Goal: Obtain resource: Download file/media

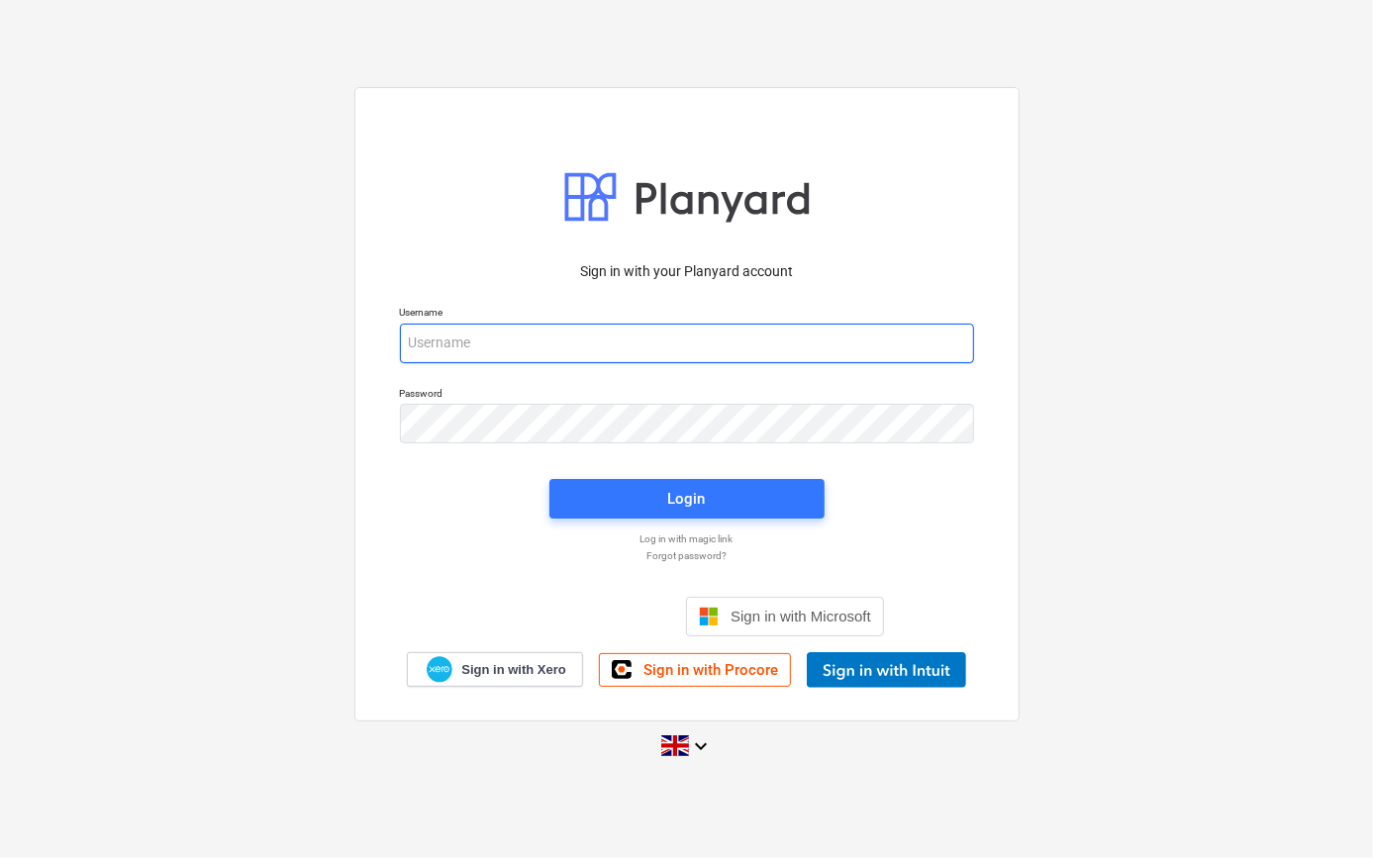
click at [500, 347] on input "email" at bounding box center [687, 344] width 574 height 40
type input "[PERSON_NAME][EMAIL_ADDRESS][PERSON_NAME][DOMAIN_NAME]"
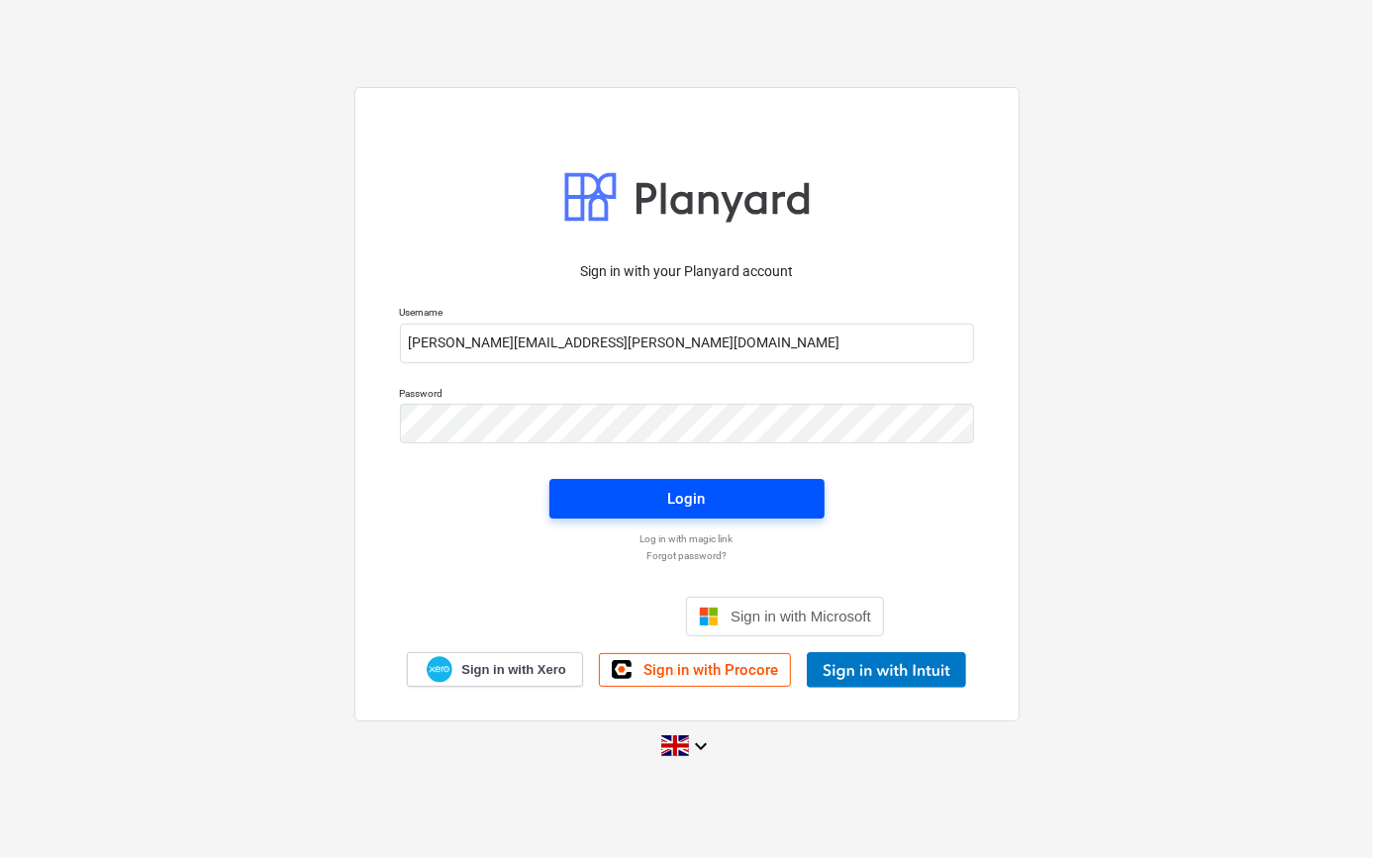
click at [687, 504] on div "Login" at bounding box center [687, 499] width 38 height 26
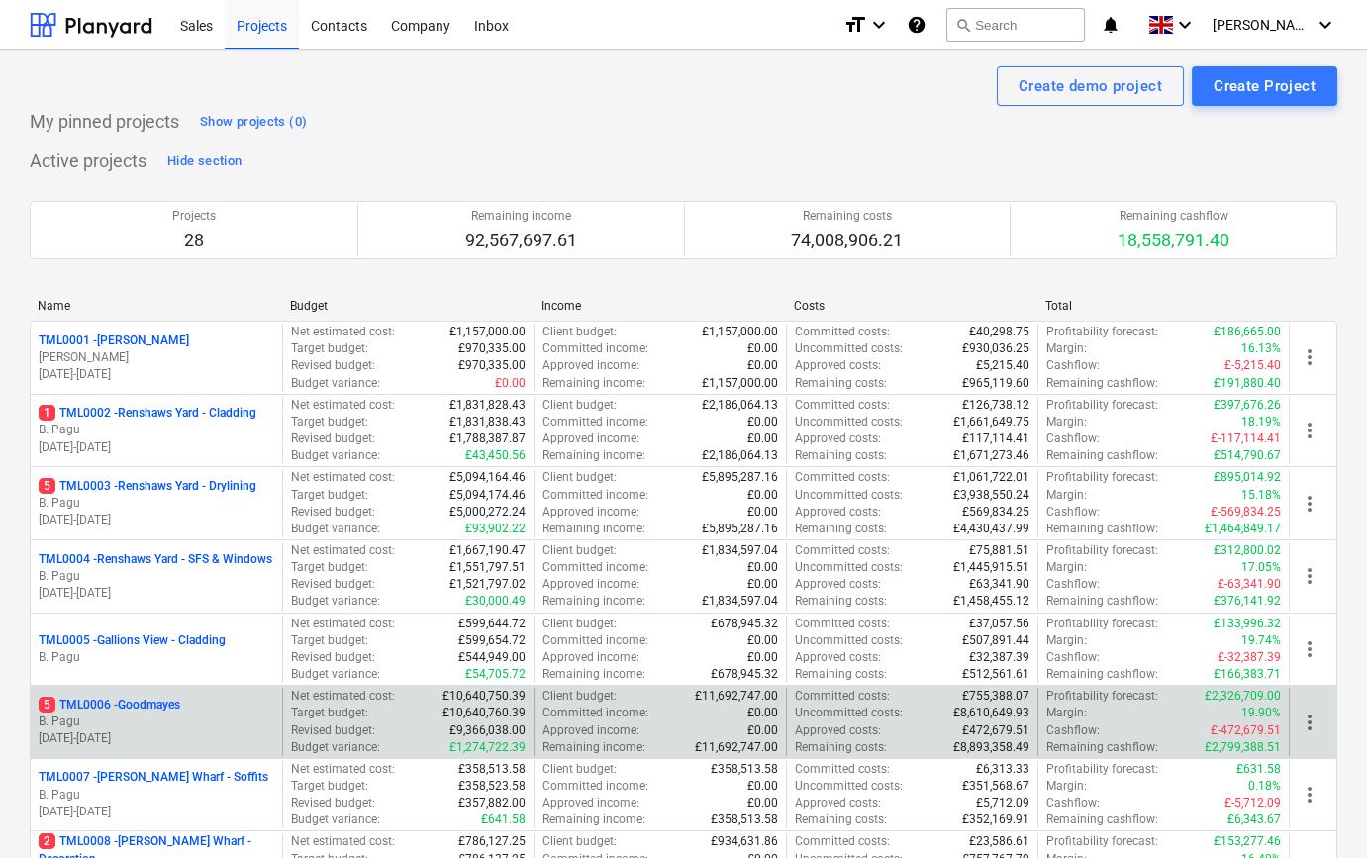
click at [208, 705] on div "5 TML0006 - Goodmayes" at bounding box center [157, 705] width 236 height 17
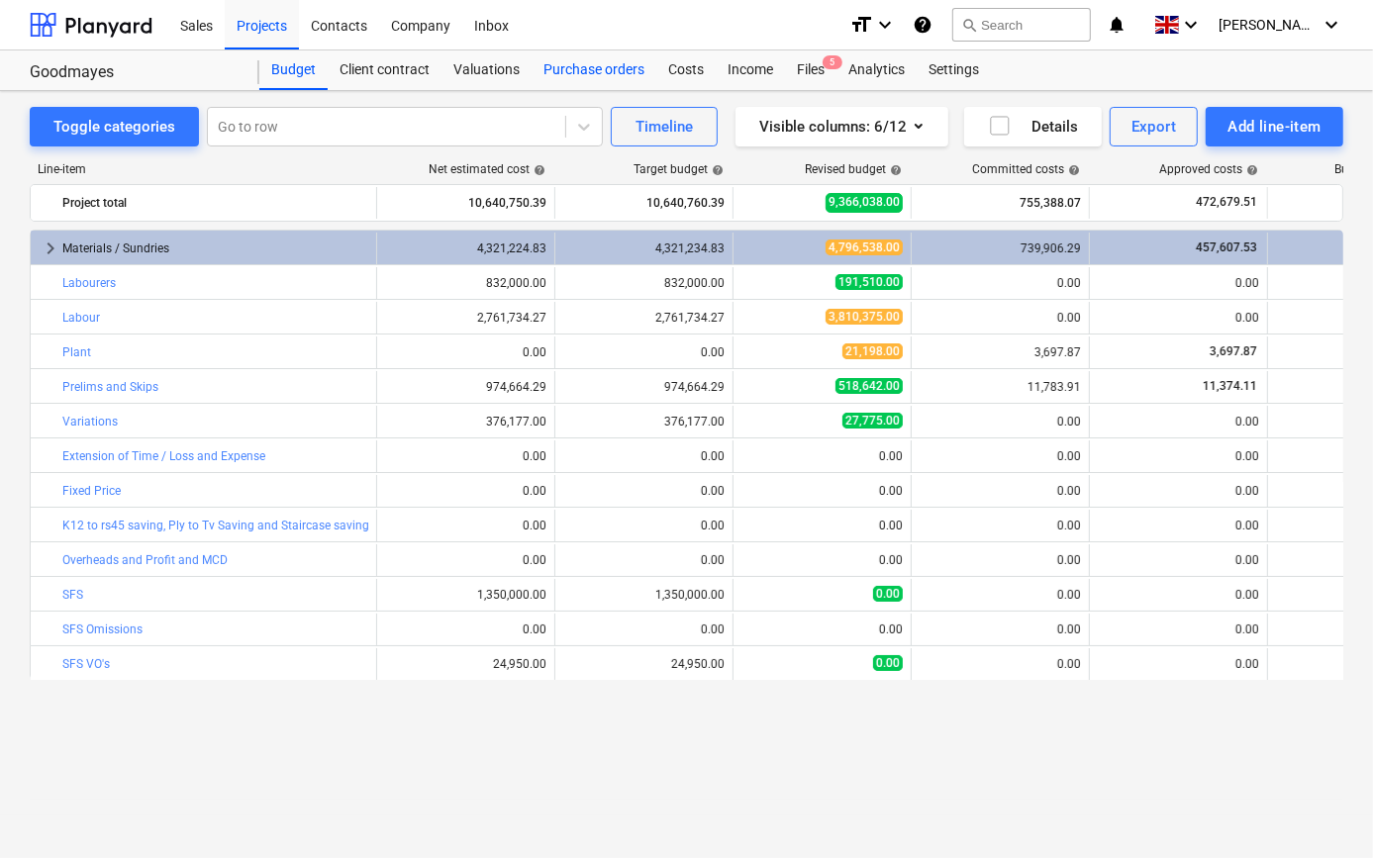
click at [578, 69] on div "Purchase orders" at bounding box center [594, 70] width 125 height 40
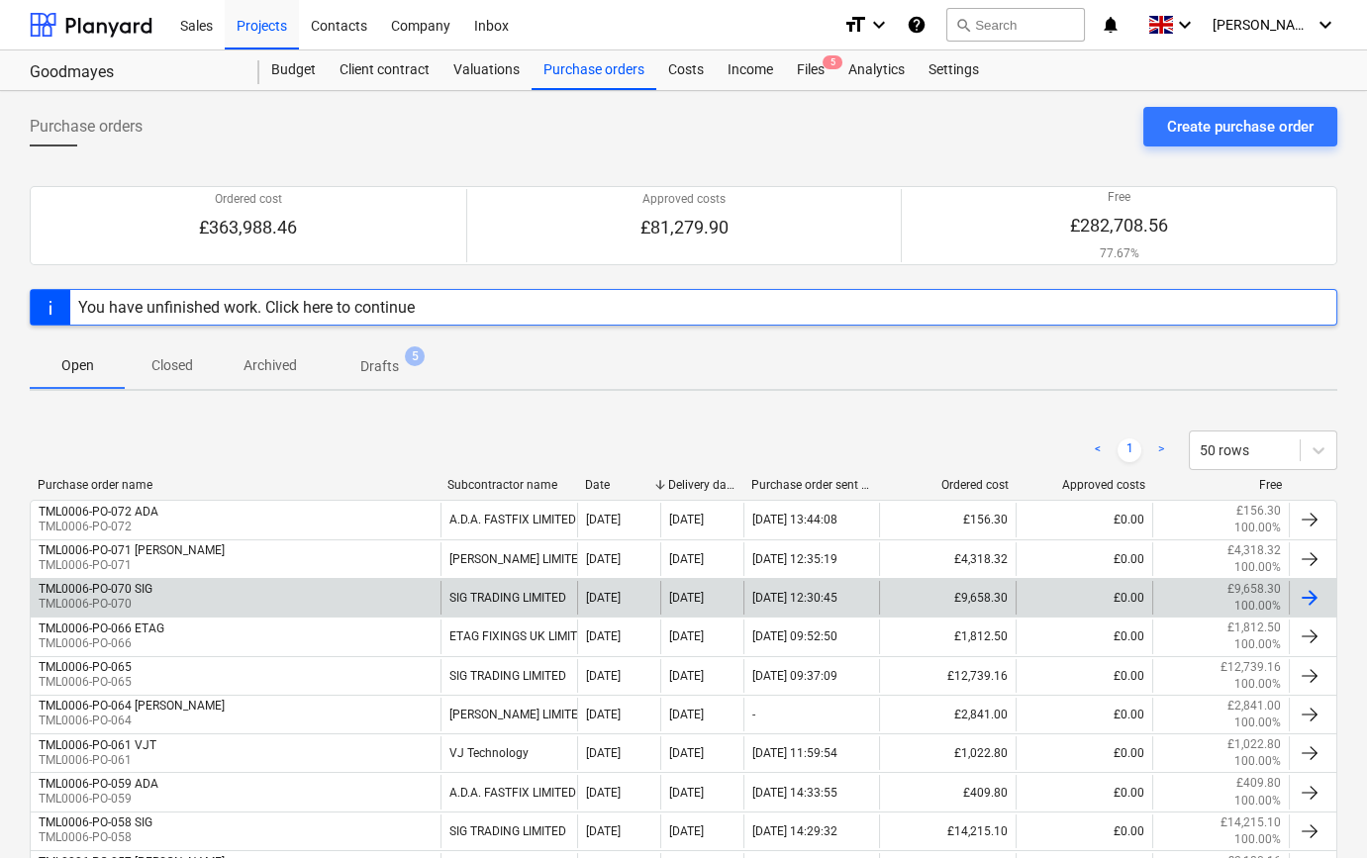
click at [1309, 594] on div at bounding box center [1310, 598] width 24 height 24
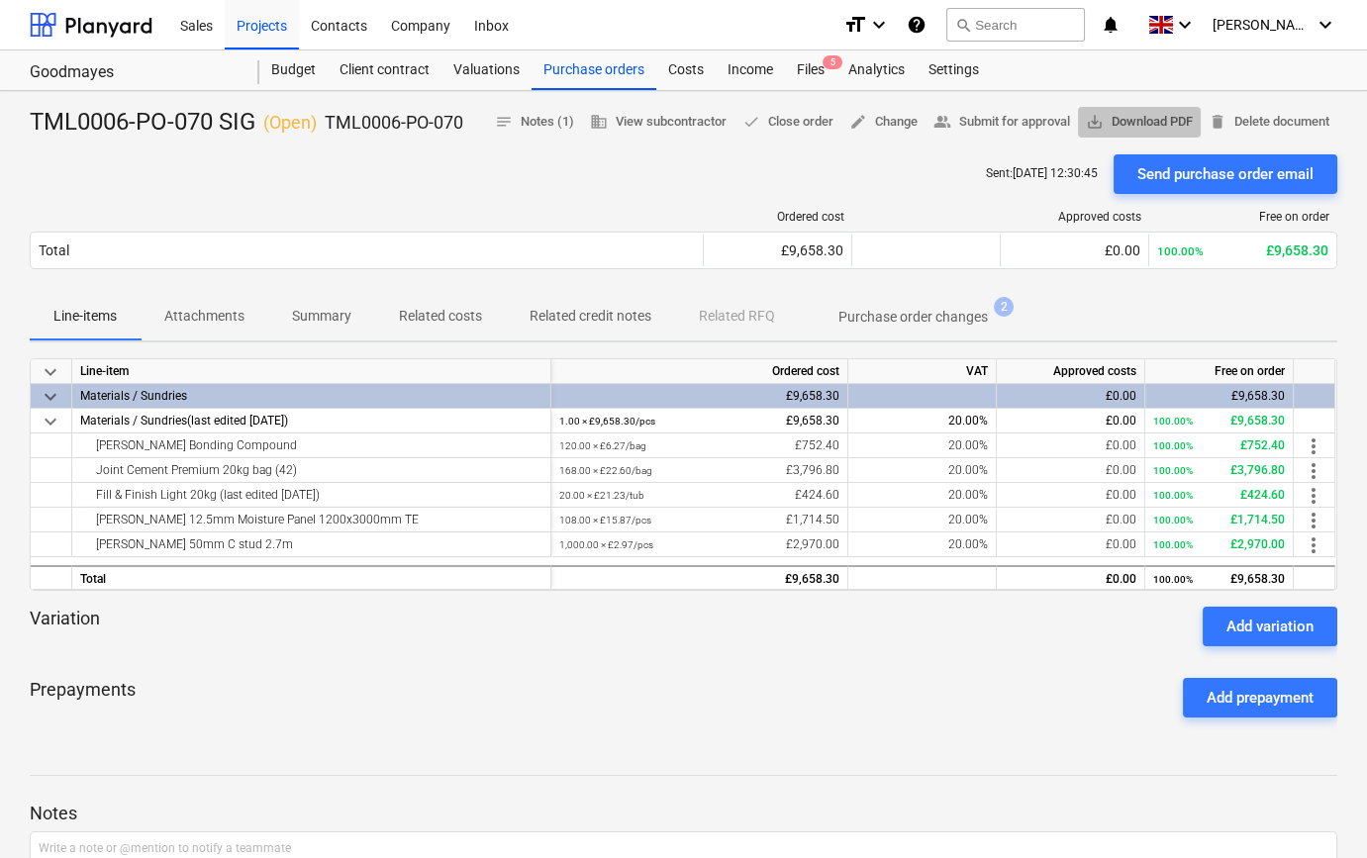
click at [1139, 115] on span "save_alt Download PDF" at bounding box center [1139, 122] width 107 height 23
click at [250, 23] on div "Projects" at bounding box center [262, 24] width 74 height 50
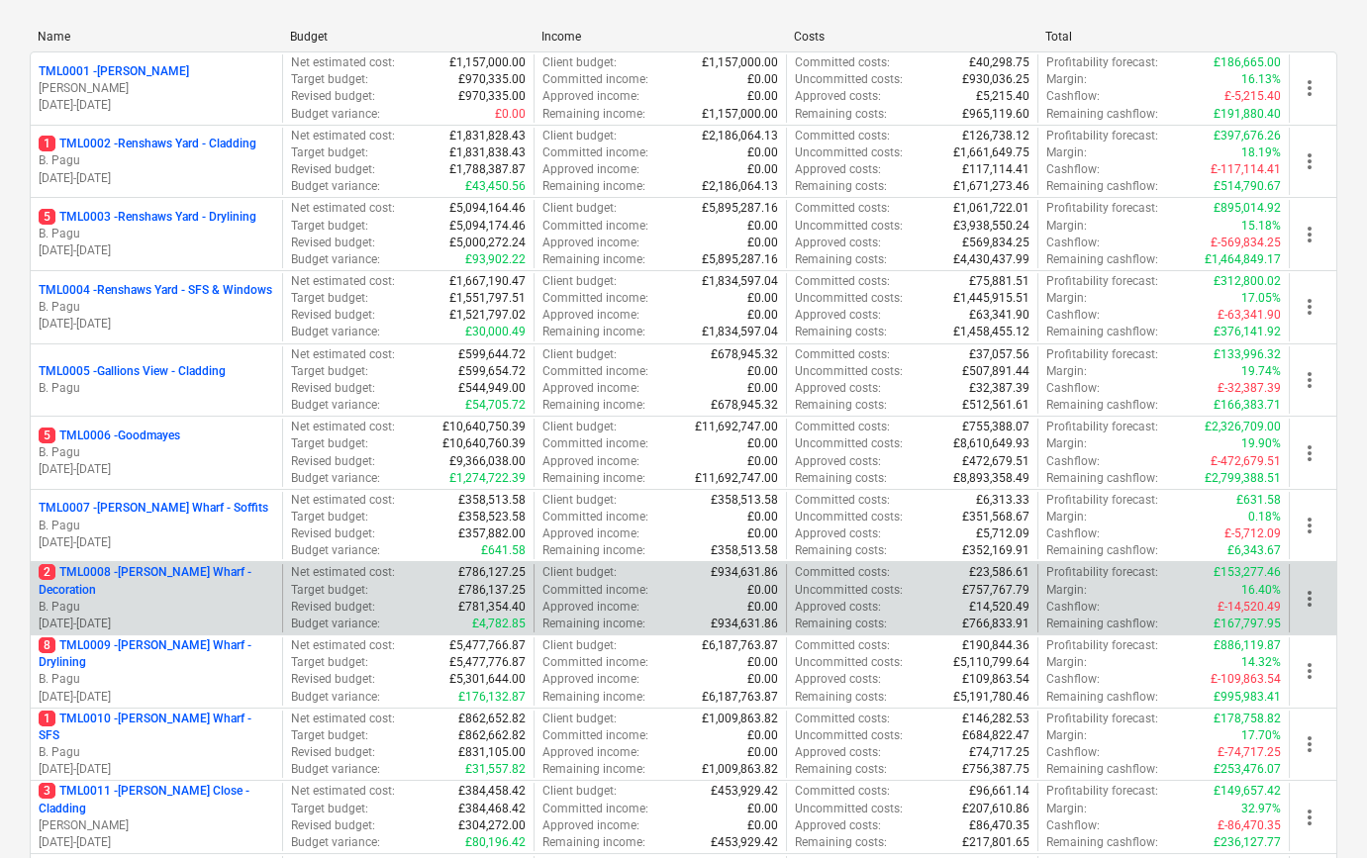
scroll to position [359, 0]
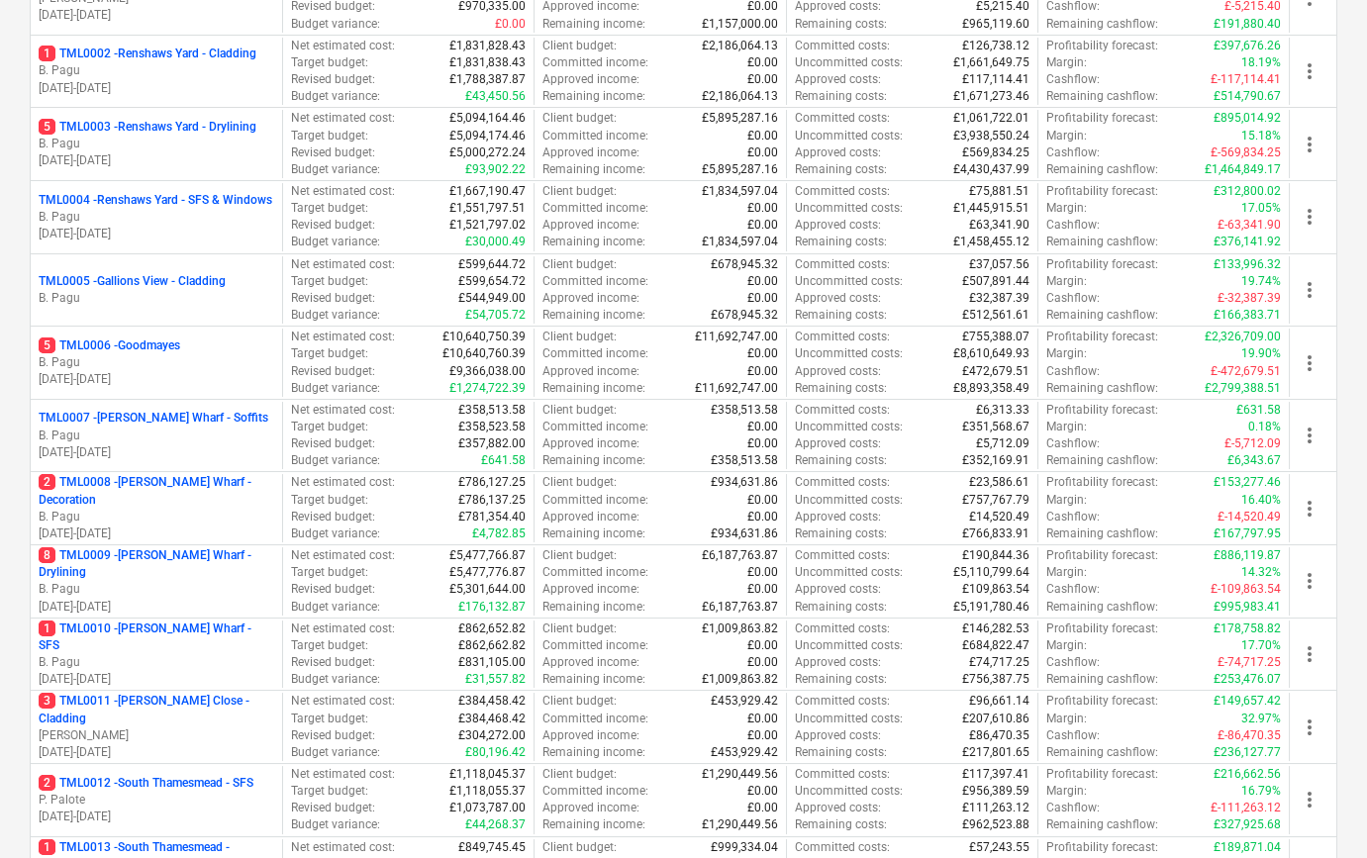
click at [191, 585] on p "B. Pagu" at bounding box center [157, 589] width 236 height 17
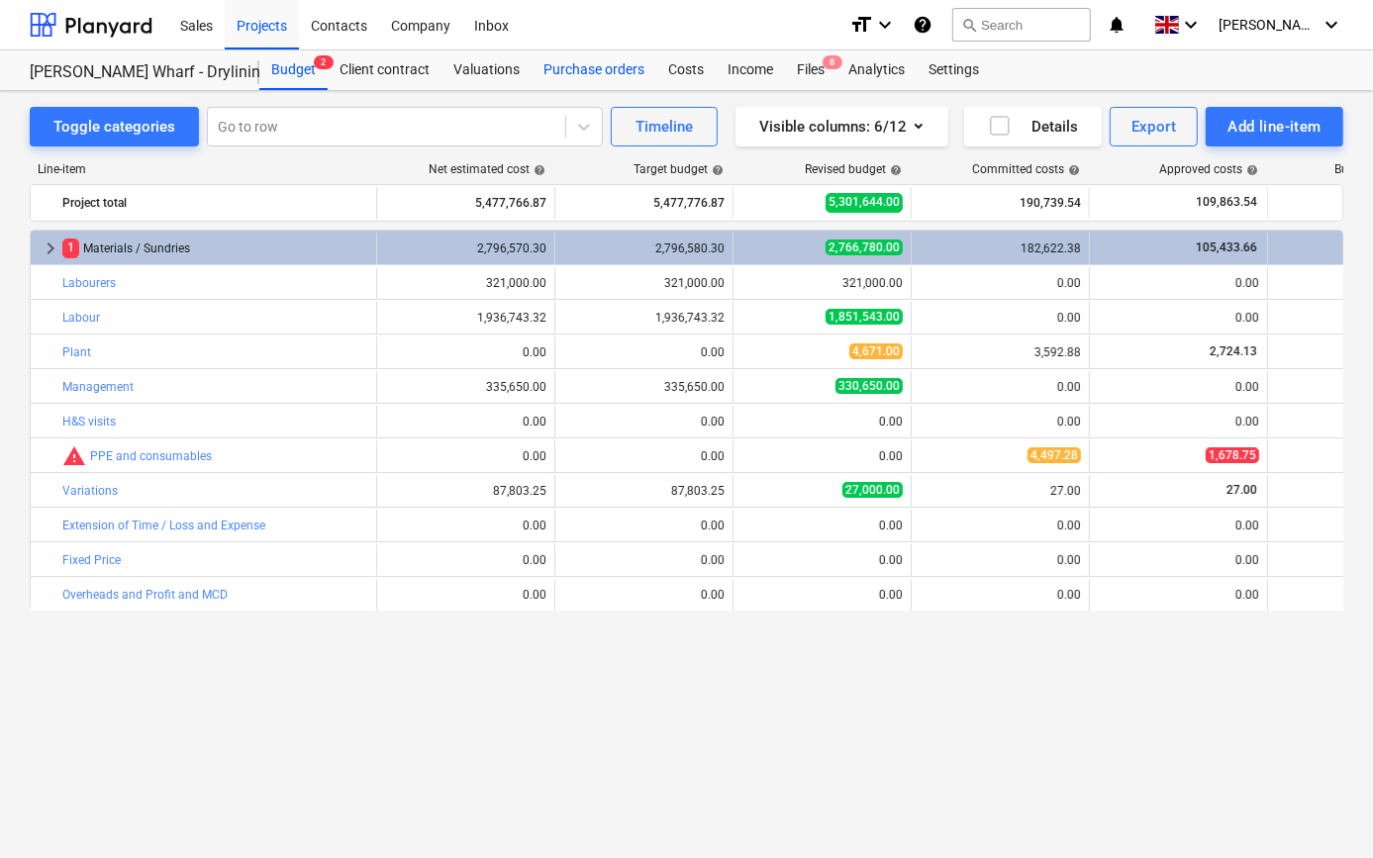
click at [583, 65] on div "Purchase orders" at bounding box center [594, 70] width 125 height 40
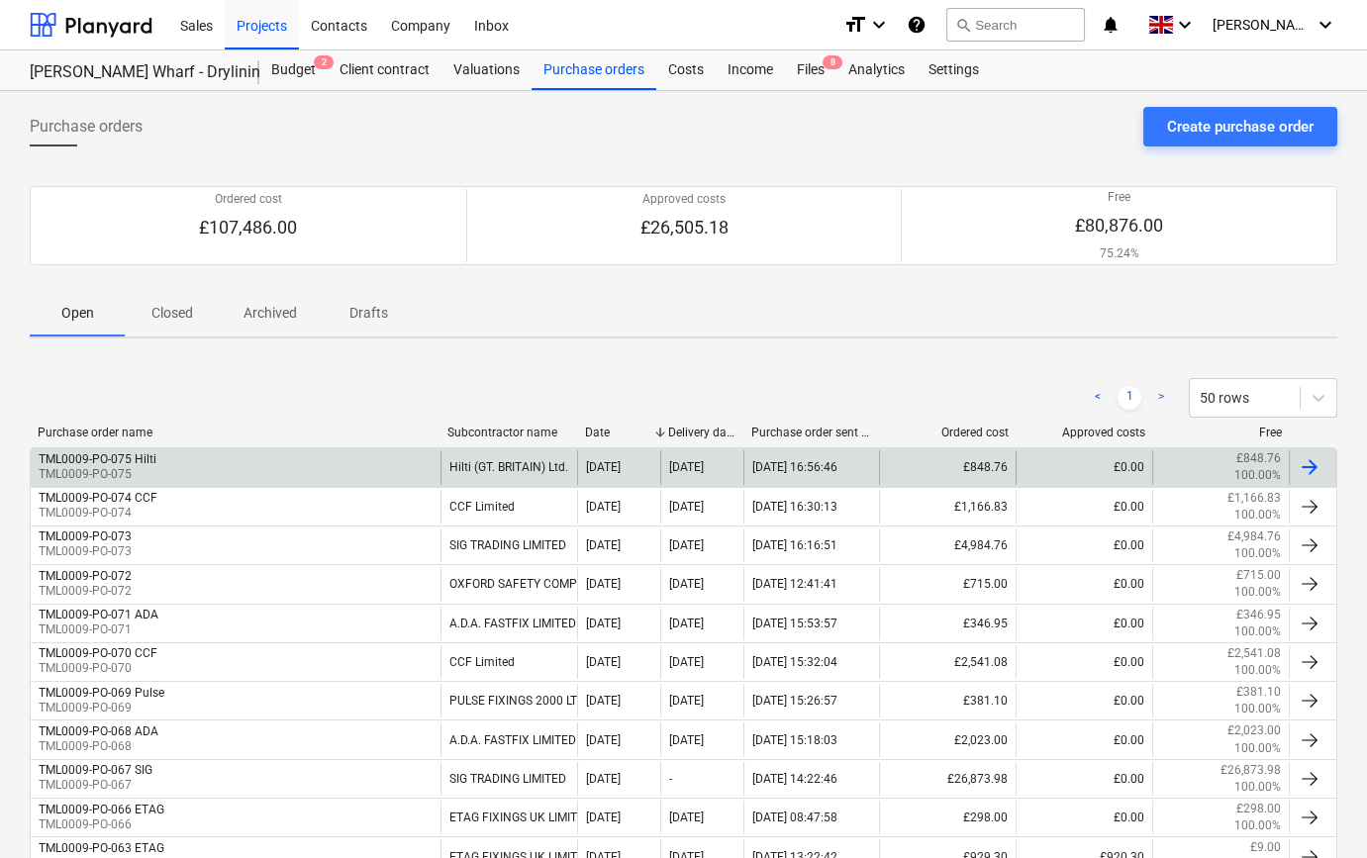
click at [1316, 455] on div at bounding box center [1310, 467] width 24 height 24
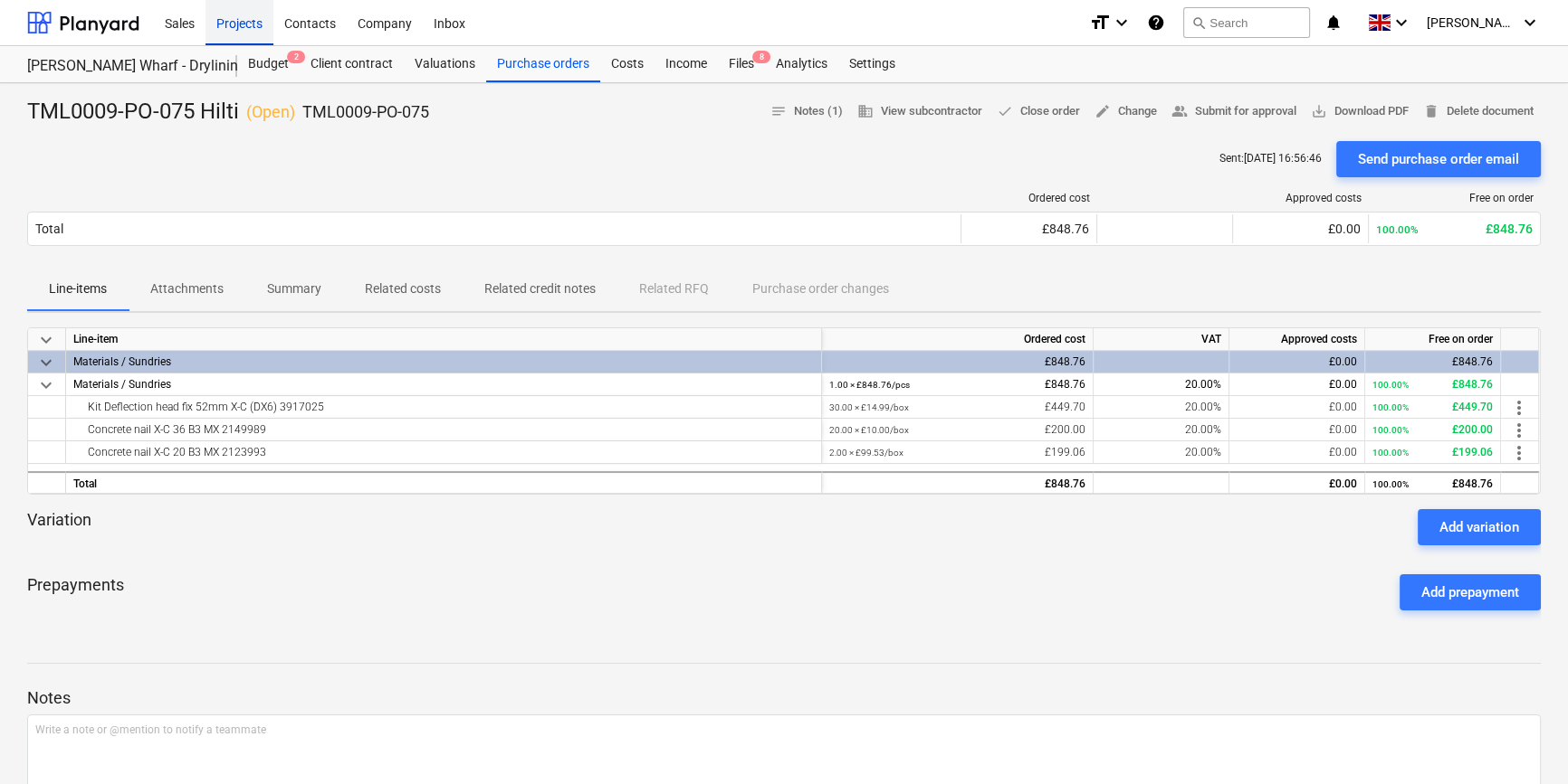
click at [240, 27] on div "Projects" at bounding box center [240, 22] width 68 height 46
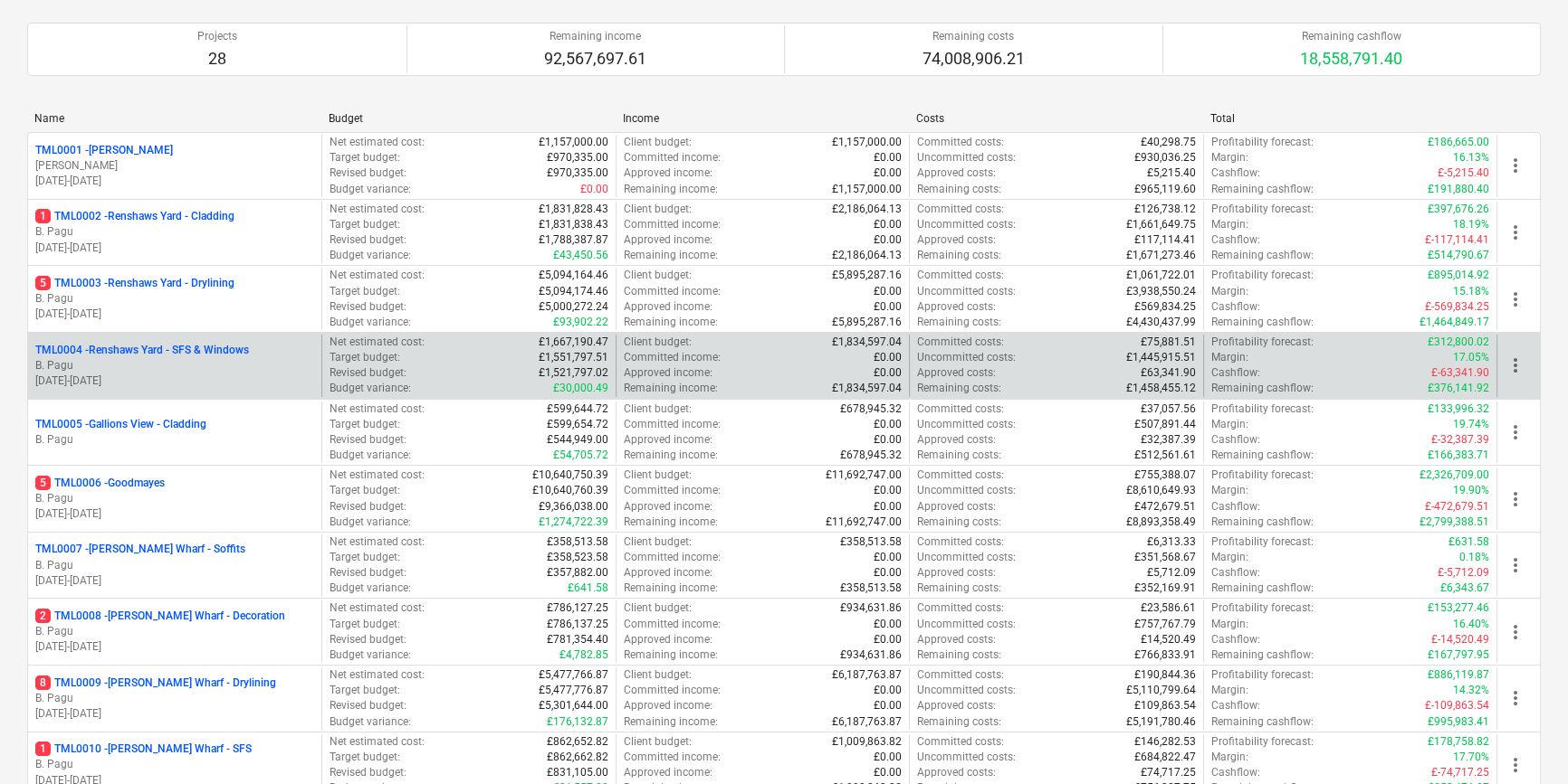
scroll to position [164, 0]
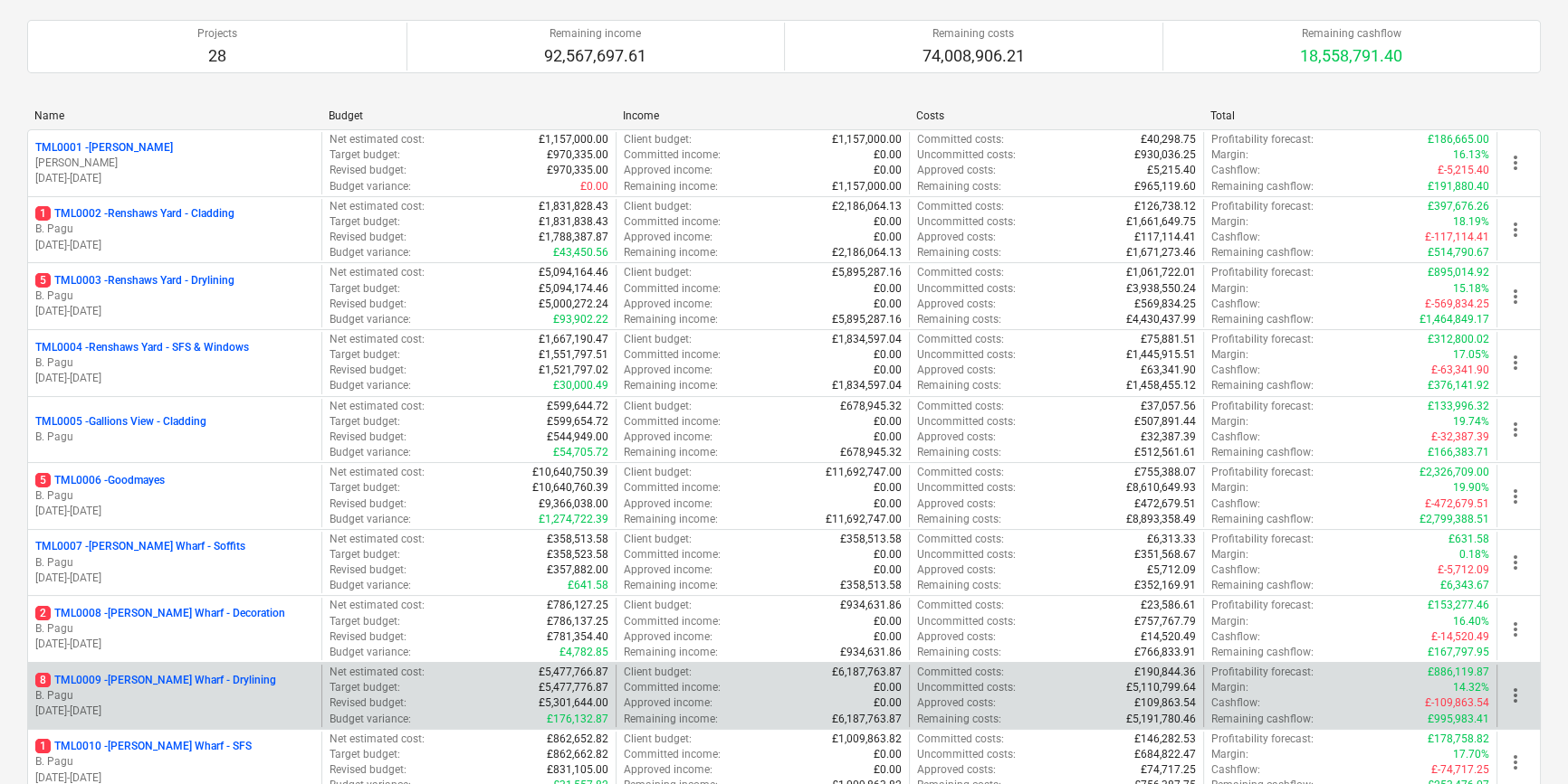
click at [227, 681] on p "8 TML0009 - [PERSON_NAME] Wharf - Drylining" at bounding box center [155, 681] width 240 height 16
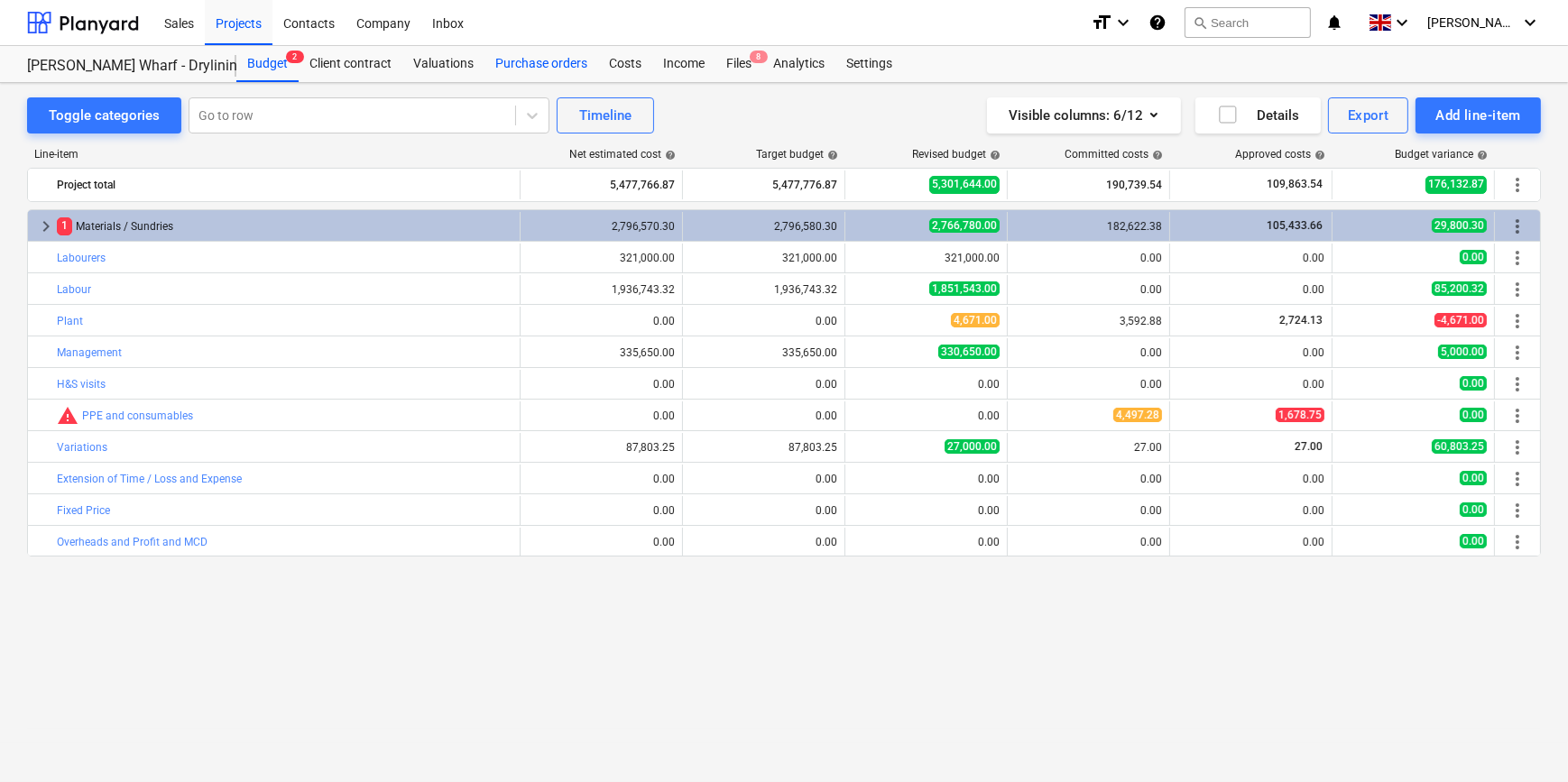
click at [522, 60] on div "Purchase orders" at bounding box center [541, 64] width 114 height 36
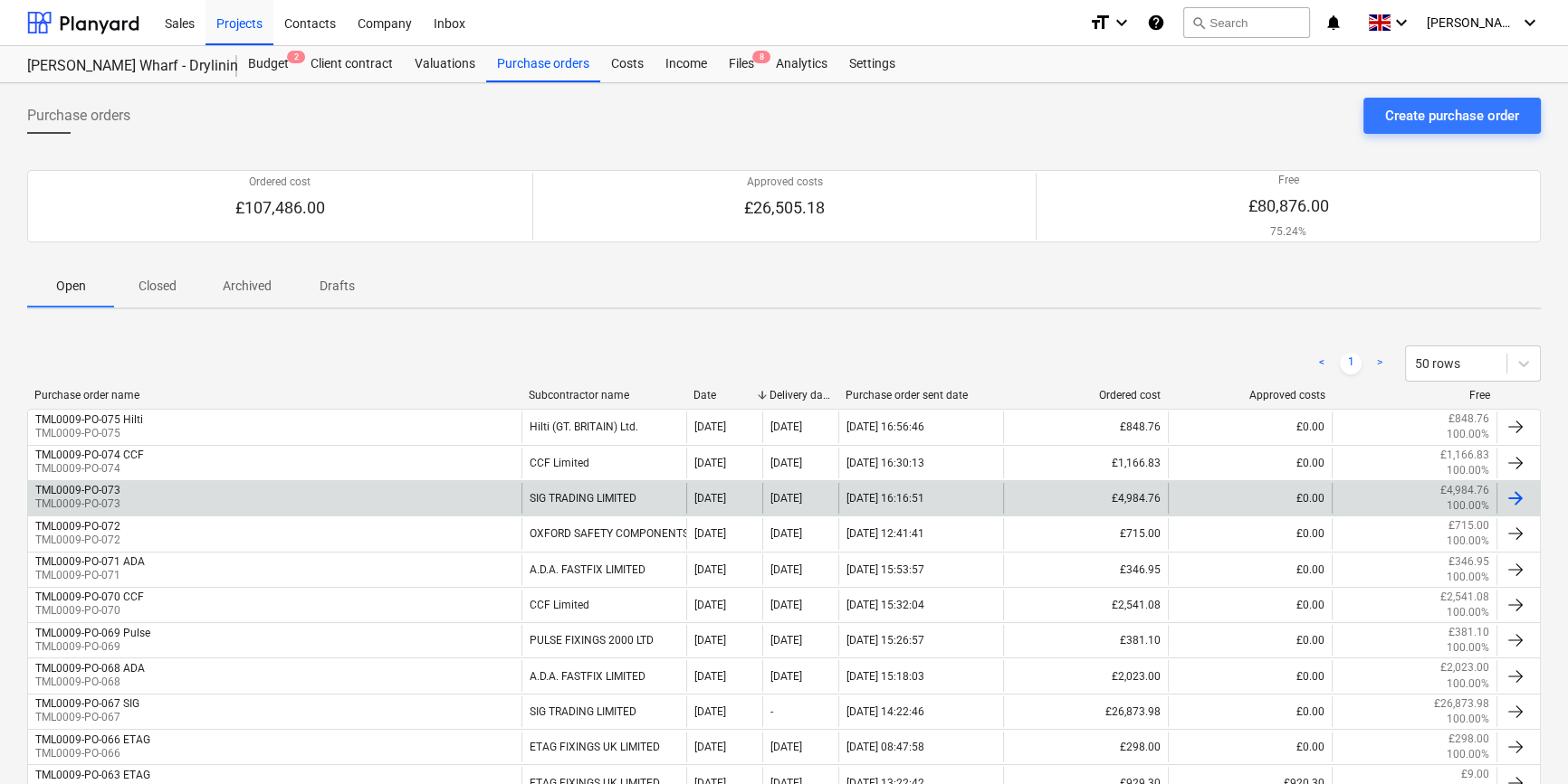
click at [1254, 498] on div at bounding box center [1516, 499] width 22 height 22
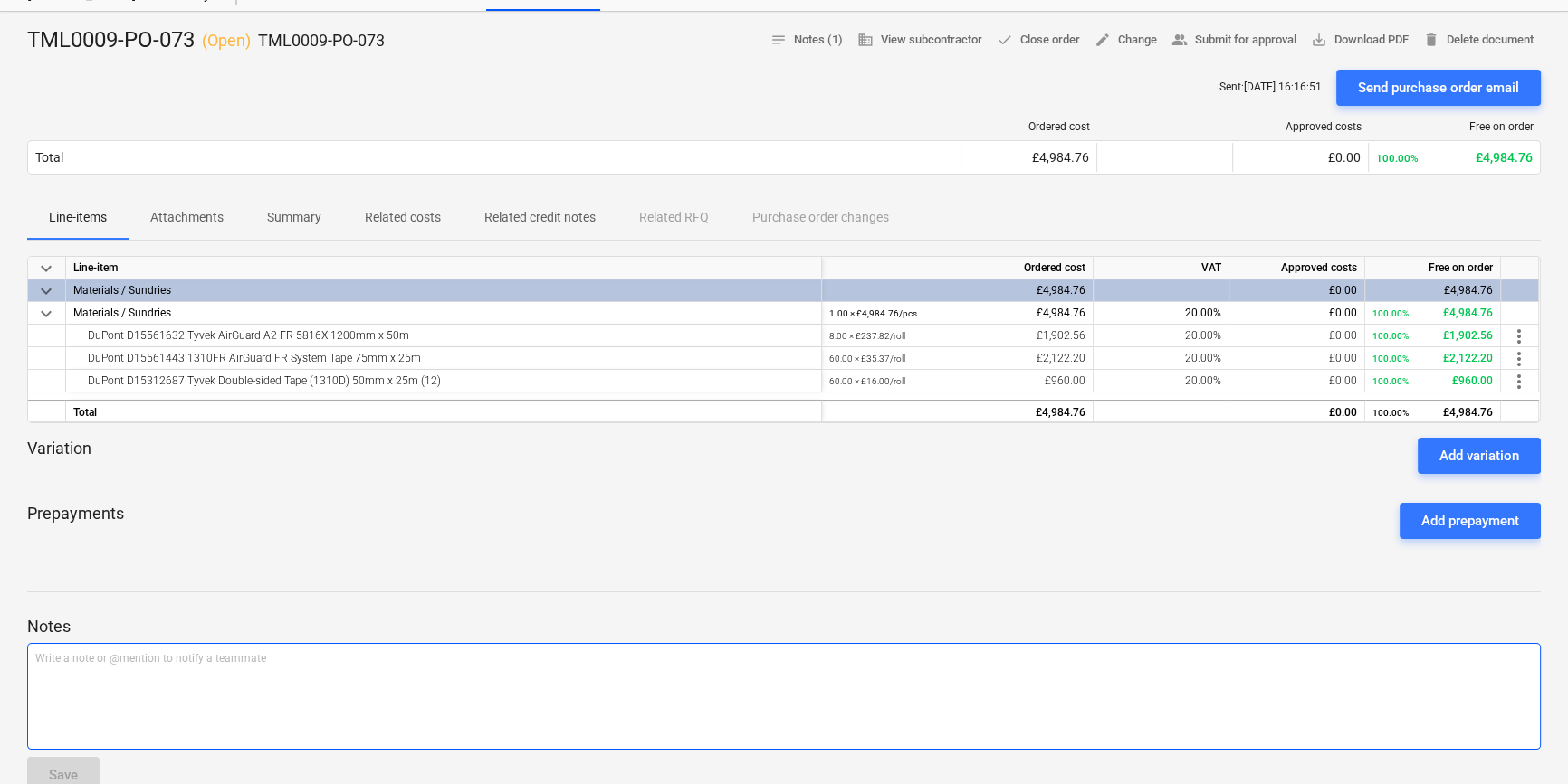
scroll to position [308, 0]
